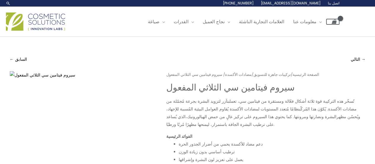
click at [26, 21] on img at bounding box center [35, 21] width 59 height 18
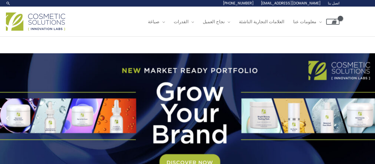
click at [334, 3] on font "اتصل بنا" at bounding box center [334, 3] width 12 height 5
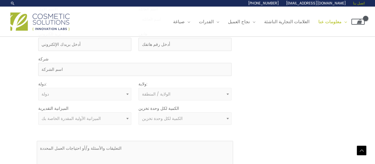
scroll to position [148, 0]
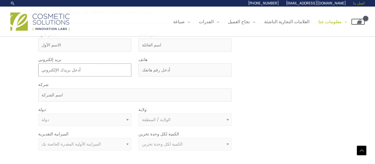
click at [61, 70] on input "بريد إلكتروني" at bounding box center [84, 69] width 93 height 13
type input "shopluvita@gmail.com"
type input "omar"
type input "abd alhalem"
type input "0537665556"
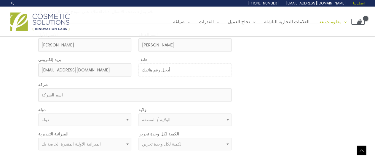
type input "luvita ltd"
select select "Israel"
select select
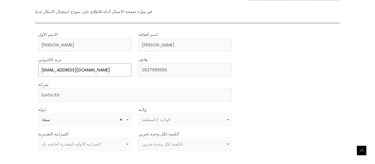
scroll to position [178, 0]
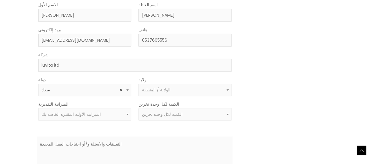
click at [169, 89] on font "الولاية / المنطقة" at bounding box center [156, 90] width 28 height 6
click at [158, 115] on font "الكمية لكل وحدة تخزين" at bounding box center [162, 114] width 41 height 6
select select "4"
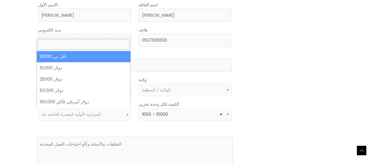
click at [86, 115] on font "الميزانية الأولية المقدرة الخاصة بك" at bounding box center [71, 114] width 59 height 6
select select "-10000"
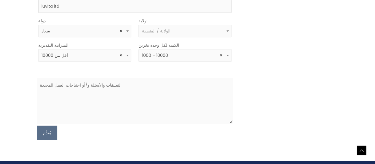
scroll to position [237, 0]
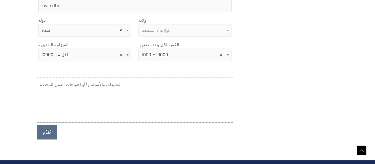
click at [70, 97] on textarea at bounding box center [135, 99] width 196 height 45
click at [81, 88] on textarea "vitamin c serum" at bounding box center [135, 99] width 196 height 45
paste textarea "Hello Cosmetic Solutions Team, My name is Omar, and I’m interested in developin…"
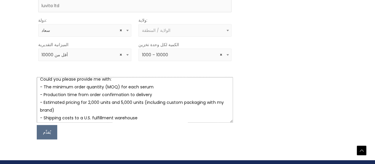
scroll to position [116, 0]
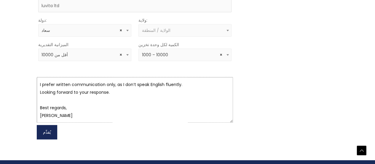
type textarea "Hello Cosmetic Solutions Team, My name is Omar, and I’m interested in developin…"
click at [45, 132] on font "يُقدِّم" at bounding box center [47, 132] width 8 height 6
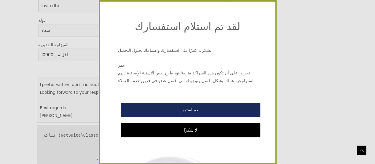
click at [196, 110] on font "نعم استمر" at bounding box center [191, 109] width 18 height 6
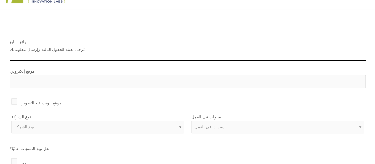
scroll to position [59, 0]
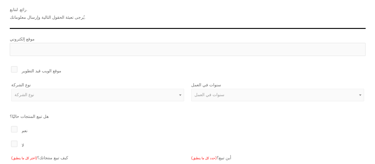
click at [15, 68] on label "موقع الويب قيد التطوير" at bounding box center [188, 70] width 356 height 10
click at [8, 68] on input "موقع الويب قيد التطوير" at bounding box center [6, 67] width 4 height 4
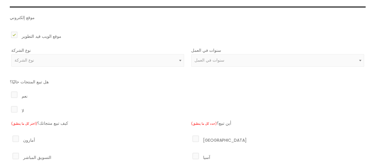
scroll to position [89, 0]
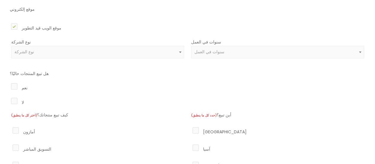
click at [109, 50] on span "نوع الشركة" at bounding box center [98, 52] width 166 height 6
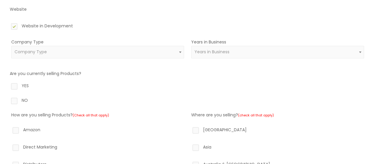
click at [141, 31] on label "Website in Development" at bounding box center [188, 27] width 356 height 10
click at [8, 26] on input "Website in Development" at bounding box center [6, 24] width 4 height 4
checkbox input "false"
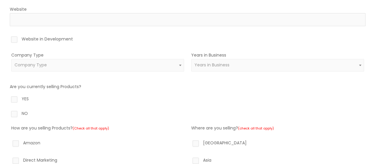
click at [151, 65] on span "Company Type" at bounding box center [98, 65] width 166 height 6
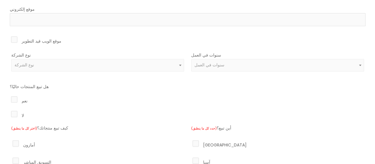
click at [79, 64] on span "نوع الشركة" at bounding box center [98, 65] width 166 height 6
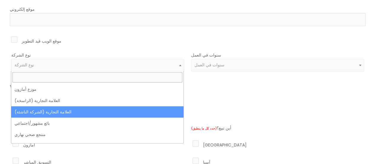
select select "39"
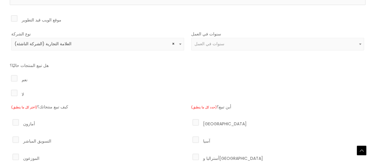
scroll to position [119, 0]
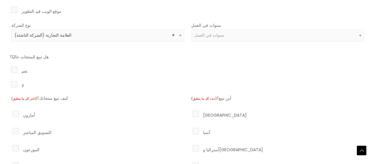
click at [14, 84] on label "لا" at bounding box center [188, 85] width 356 height 10
click at [8, 83] on input "لا" at bounding box center [6, 82] width 4 height 4
radio input "true"
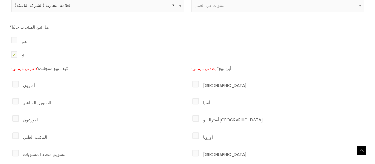
click at [15, 82] on label "أمازون" at bounding box center [97, 84] width 173 height 10
click at [9, 82] on input "أمازون" at bounding box center [7, 81] width 4 height 4
checkbox input "true"
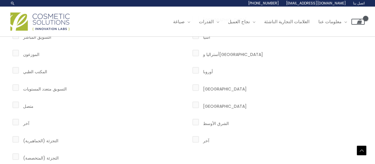
scroll to position [178, 0]
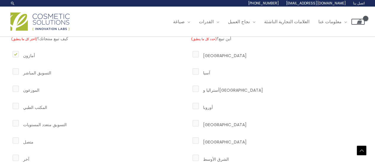
click at [197, 53] on label "أمريكا الشمالية" at bounding box center [277, 55] width 173 height 10
click at [189, 53] on input "أمريكا الشمالية" at bounding box center [187, 52] width 4 height 4
checkbox input "true"
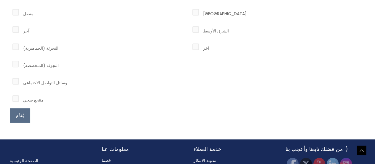
scroll to position [326, 0]
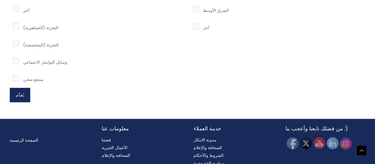
click at [23, 95] on font "يُقدِّم" at bounding box center [20, 95] width 8 height 6
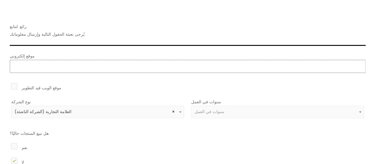
scroll to position [72, 0]
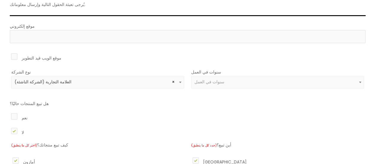
click at [218, 83] on font "سنوات في العمل" at bounding box center [210, 82] width 30 height 6
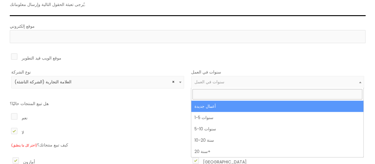
select select "1"
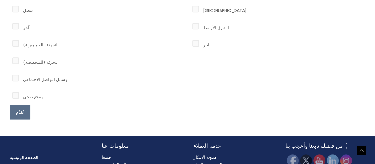
scroll to position [310, 0]
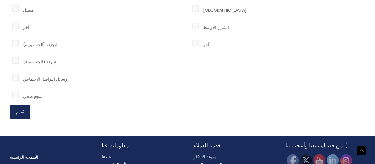
click at [25, 113] on button "يُقدِّم" at bounding box center [20, 111] width 20 height 14
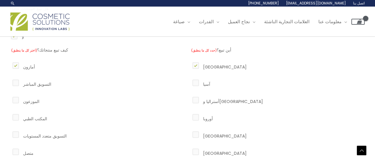
scroll to position [161, 0]
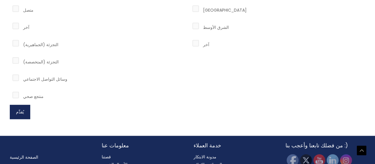
click at [24, 112] on button "يُقدِّم" at bounding box center [20, 111] width 20 height 14
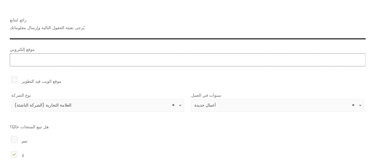
scroll to position [42, 0]
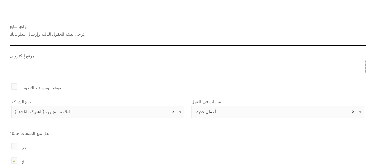
click at [56, 64] on input "موقع إلكتروني" at bounding box center [188, 66] width 356 height 13
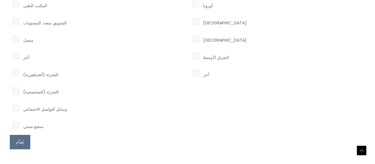
scroll to position [280, 0]
type input "https://https://luvita.shop"
click at [19, 143] on button "يُقدِّم" at bounding box center [20, 141] width 20 height 14
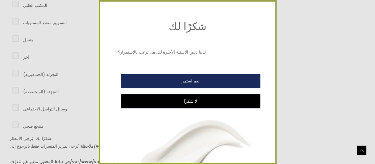
click at [186, 83] on button "نعم استمر" at bounding box center [190, 81] width 139 height 14
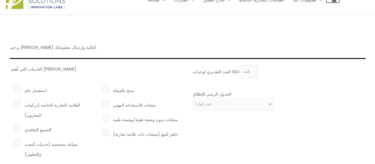
scroll to position [59, 0]
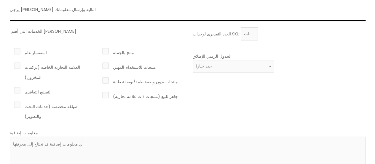
click at [16, 63] on label "العلامة التجارية الخاصة (تركيبات المخزون)" at bounding box center [54, 71] width 82 height 20
click at [11, 63] on input "العلامة التجارية الخاصة (تركيبات المخزون)" at bounding box center [9, 63] width 4 height 4
checkbox input "true"
click at [106, 95] on label "جاهز للبيع (منتجات ذات علامة تجارية)" at bounding box center [142, 95] width 82 height 10
click at [99, 94] on input "جاهز للبيع (منتجات ذات علامة تجارية)" at bounding box center [97, 92] width 4 height 4
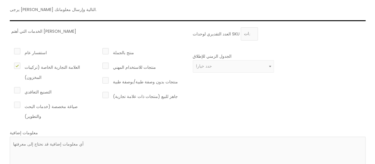
checkbox input "true"
click at [105, 80] on label "منتجات بدون وصفة طبية/بوصفة طبية" at bounding box center [142, 81] width 82 height 10
click at [99, 80] on input "منتجات بدون وصفة طبية/بوصفة طبية" at bounding box center [97, 78] width 4 height 4
checkbox input "true"
click at [105, 50] on label "منتج بالجملة" at bounding box center [142, 52] width 82 height 10
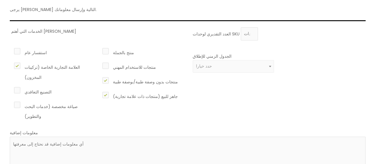
click at [99, 50] on input "منتج بالجملة" at bounding box center [97, 49] width 4 height 4
checkbox input "true"
click at [219, 63] on span "حدد خيارا" at bounding box center [233, 66] width 75 height 6
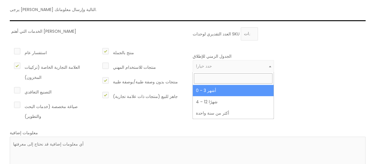
select select "2"
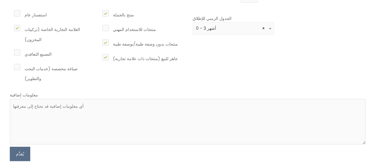
scroll to position [119, 0]
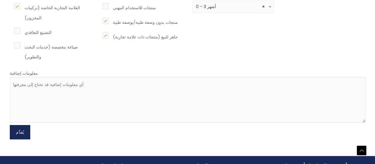
click at [25, 130] on button "يُقدِّم" at bounding box center [20, 132] width 20 height 14
type input "2000"
click at [21, 133] on button "يُقدِّم" at bounding box center [20, 132] width 20 height 14
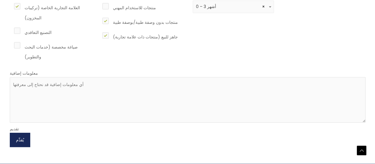
scroll to position [148, 0]
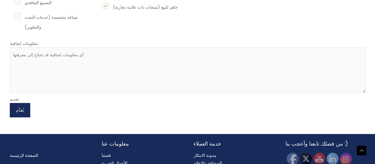
click at [22, 110] on font "يُقدِّم" at bounding box center [20, 110] width 8 height 6
paste textarea "Hello Cosmetic Solutions Team, My name is Omar, and I’m interested in developin…"
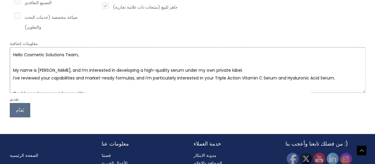
scroll to position [88, 0]
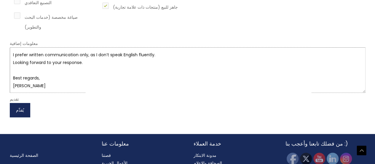
type textarea "Hello Cosmetic Solutions Team, My name is Omar, and I’m interested in developin…"
click at [25, 107] on button "يُقدِّم" at bounding box center [20, 110] width 20 height 14
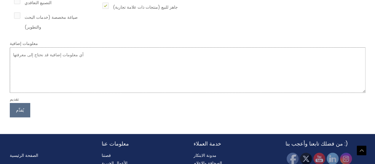
scroll to position [0, 0]
click at [17, 112] on button "يُقدِّم" at bounding box center [20, 110] width 20 height 14
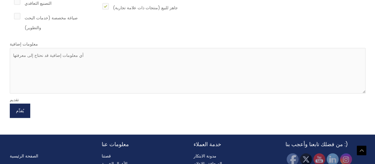
scroll to position [148, 0]
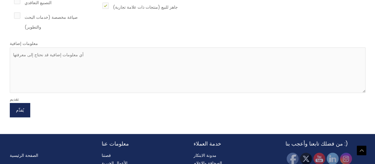
click at [21, 111] on font "يُقدِّم" at bounding box center [20, 110] width 8 height 6
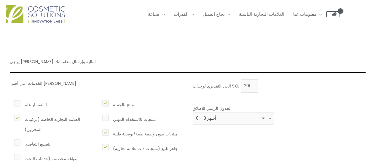
scroll to position [0, 0]
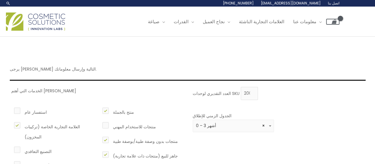
click at [23, 21] on img at bounding box center [35, 21] width 59 height 18
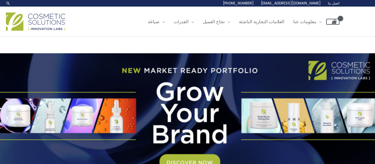
scroll to position [59, 0]
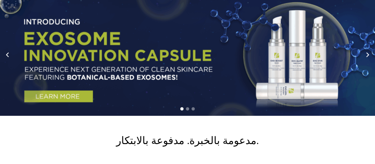
click at [48, 93] on link "1 / 3" at bounding box center [190, 55] width 380 height 122
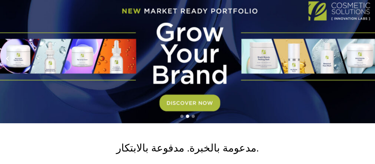
click at [188, 102] on link "2 / 3" at bounding box center [190, 58] width 380 height 129
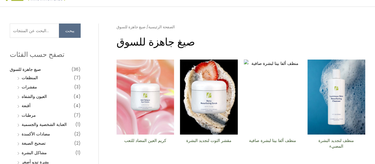
scroll to position [59, 0]
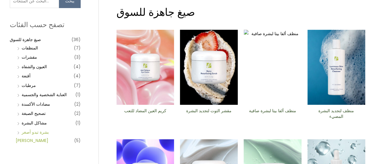
click at [43, 131] on font "بشرة تبدو أصغر [PERSON_NAME]" at bounding box center [32, 136] width 33 height 14
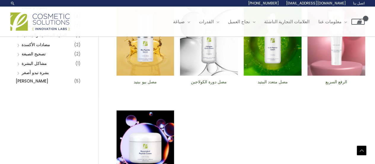
scroll to position [89, 0]
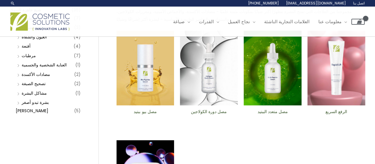
click at [272, 102] on img at bounding box center [273, 68] width 58 height 75
click at [148, 101] on img at bounding box center [146, 68] width 58 height 75
click at [207, 112] on font "مصل دورة الكولاجين" at bounding box center [209, 111] width 36 height 6
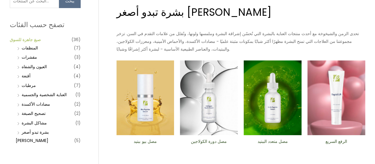
click at [26, 37] on font "صيغ جاهزة للسوق" at bounding box center [25, 40] width 31 height 6
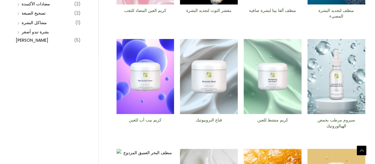
scroll to position [178, 0]
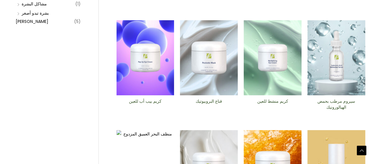
click at [339, 106] on font "سيروم مرطب بحمض الهيالورونيك" at bounding box center [337, 104] width 38 height 12
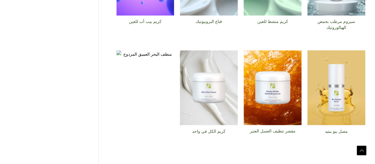
scroll to position [297, 0]
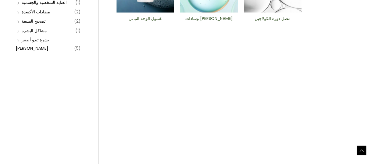
scroll to position [178, 0]
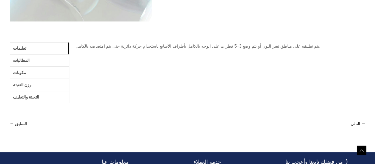
scroll to position [237, 0]
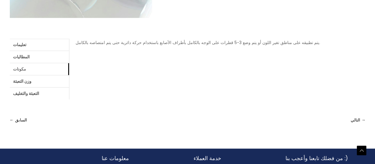
click at [31, 70] on link "مكونات" at bounding box center [39, 69] width 59 height 12
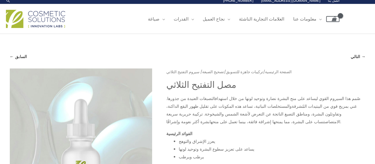
scroll to position [0, 0]
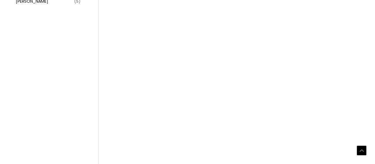
scroll to position [208, 0]
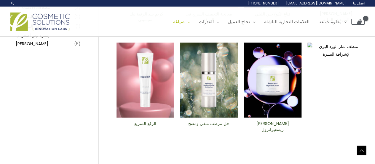
scroll to position [148, 0]
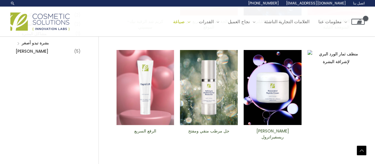
click at [209, 130] on font "جل مرطب منقي ومفتح" at bounding box center [208, 131] width 41 height 6
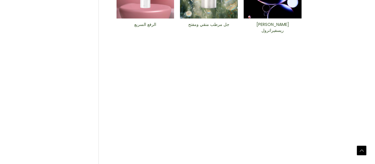
scroll to position [267, 0]
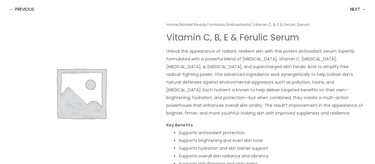
scroll to position [59, 0]
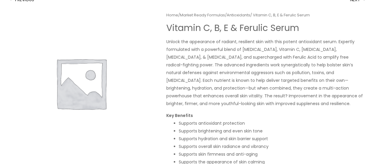
click at [149, 102] on img at bounding box center [81, 83] width 142 height 142
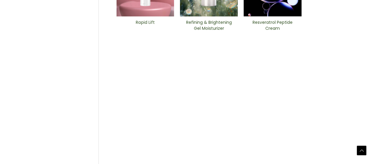
scroll to position [267, 0]
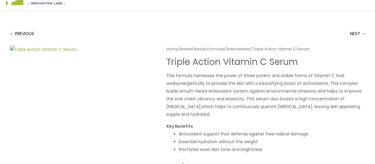
scroll to position [59, 0]
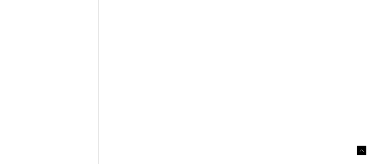
scroll to position [297, 0]
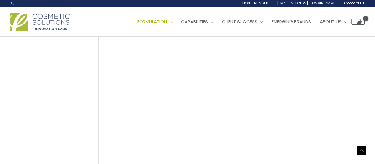
scroll to position [237, 0]
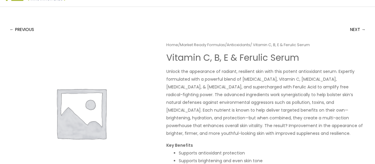
scroll to position [59, 0]
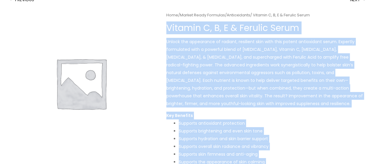
click at [166, 26] on div "Home / Market Ready Formulas / Antioxidants / Vitamin C, B, E & Ferulic Serum V…" at bounding box center [188, 132] width 356 height 241
copy div "Vitamin C, B, E & Ferulic Serum Unlock the appearance of radiant, resilient ski…"
click at [141, 109] on img at bounding box center [81, 83] width 142 height 142
click at [284, 131] on li "Supports brightening and even skin tone" at bounding box center [272, 131] width 187 height 8
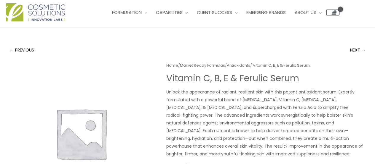
scroll to position [0, 0]
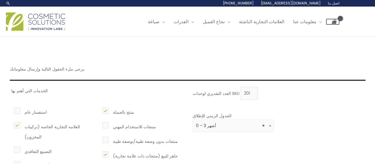
select select "2"
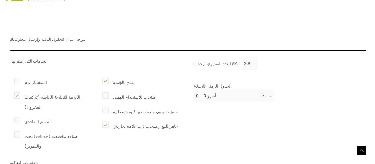
scroll to position [148, 0]
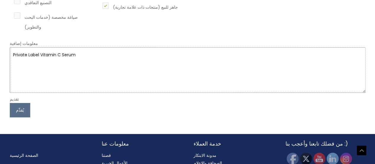
click at [83, 55] on textarea "Private Label Vitamin C Serum" at bounding box center [188, 69] width 356 height 45
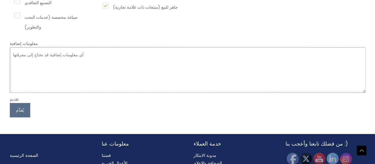
paste textarea "Loremip D, S, A & Consect Adipi Elitse doe temporinci ut laboree, doloremag ali…"
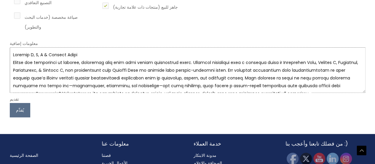
scroll to position [88, 0]
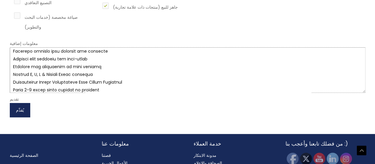
type textarea "Loremip D, S, A & Consect Adipi Elitse doe temporinci ut laboree, doloremag ali…"
click at [23, 109] on font "يُقدِّم" at bounding box center [20, 110] width 8 height 6
click at [23, 108] on font "يُقدِّم" at bounding box center [20, 110] width 8 height 6
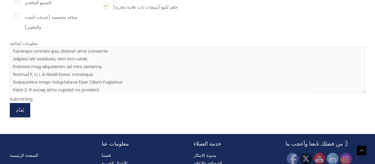
click at [23, 108] on font "يُقدِّم" at bounding box center [20, 110] width 8 height 6
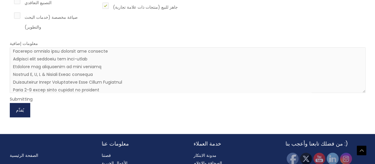
click at [23, 108] on font "يُقدِّم" at bounding box center [20, 110] width 8 height 6
click at [21, 109] on font "يُقدِّم" at bounding box center [20, 110] width 8 height 6
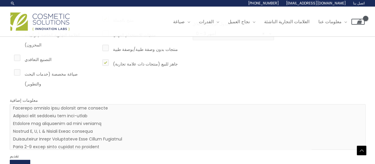
scroll to position [89, 0]
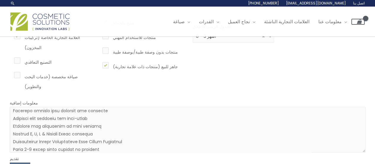
click at [18, 77] on label "صياغة مخصصة (خدمات البحث والتطوير)" at bounding box center [54, 80] width 82 height 20
click at [11, 74] on input "صياغة مخصصة (خدمات البحث والتطوير)" at bounding box center [9, 72] width 4 height 4
checkbox input "true"
click at [17, 61] on label "التصنيع التعاقدي" at bounding box center [54, 61] width 82 height 10
click at [11, 60] on input "التصنيع التعاقدي" at bounding box center [9, 58] width 4 height 4
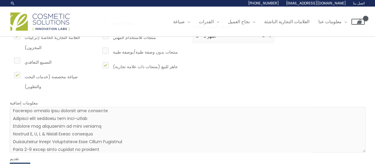
checkbox input "true"
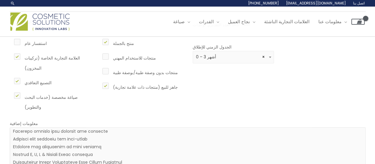
scroll to position [59, 0]
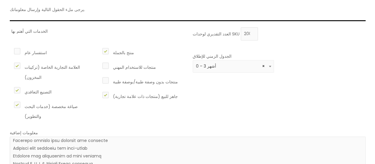
click at [18, 53] on label "استفسار عام" at bounding box center [54, 52] width 82 height 10
click at [11, 50] on input "استفسار عام" at bounding box center [9, 49] width 4 height 4
checkbox input "true"
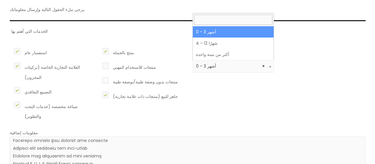
click at [272, 67] on span at bounding box center [270, 66] width 7 height 8
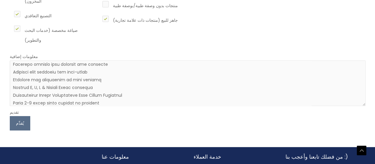
scroll to position [148, 0]
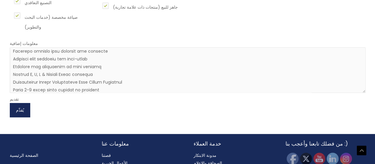
click at [22, 109] on font "يُقدِّم" at bounding box center [20, 110] width 8 height 6
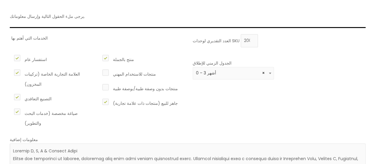
scroll to position [59, 0]
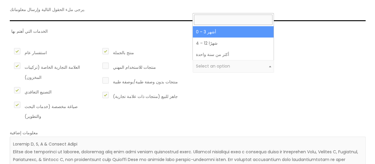
click at [250, 90] on div "العدد التقديري لوحدات SKU 2000 الجدول الزمني للإطلاق 0 – 3 أشهر 4 – 12 شهرًا أك…" at bounding box center [277, 75] width 173 height 97
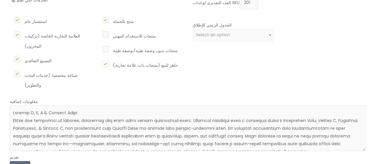
scroll to position [148, 0]
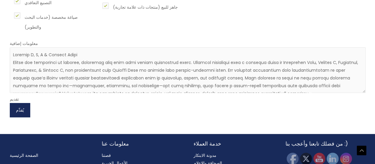
click at [19, 110] on font "يُقدِّم" at bounding box center [20, 110] width 8 height 6
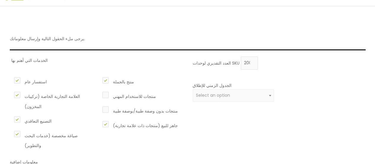
scroll to position [30, 0]
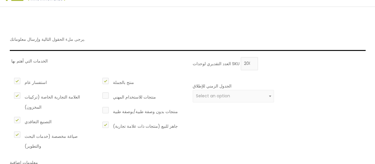
click at [230, 94] on span "Select an option" at bounding box center [233, 96] width 75 height 6
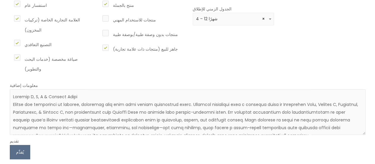
scroll to position [119, 0]
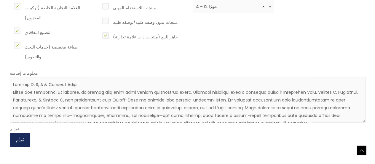
click at [18, 141] on font "يُقدِّم" at bounding box center [20, 140] width 8 height 6
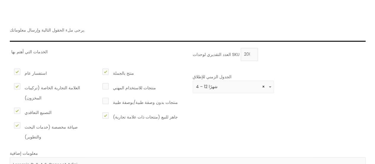
scroll to position [30, 0]
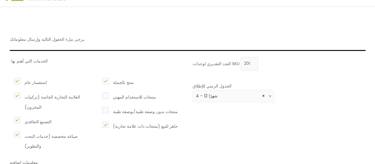
click at [270, 96] on span at bounding box center [270, 96] width 7 height 8
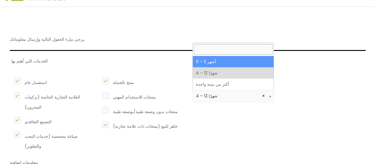
select select "2"
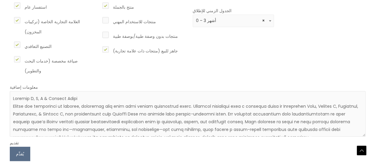
scroll to position [119, 0]
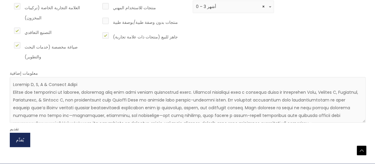
click at [22, 140] on font "يُقدِّم" at bounding box center [20, 140] width 8 height 6
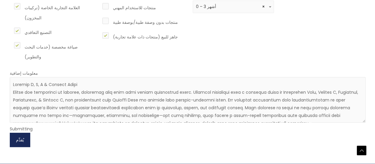
click at [22, 140] on font "يُقدِّم" at bounding box center [20, 140] width 8 height 6
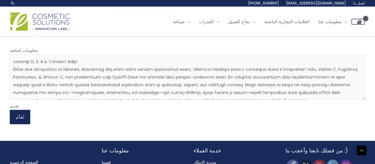
scroll to position [0, 0]
